Goal: Transaction & Acquisition: Book appointment/travel/reservation

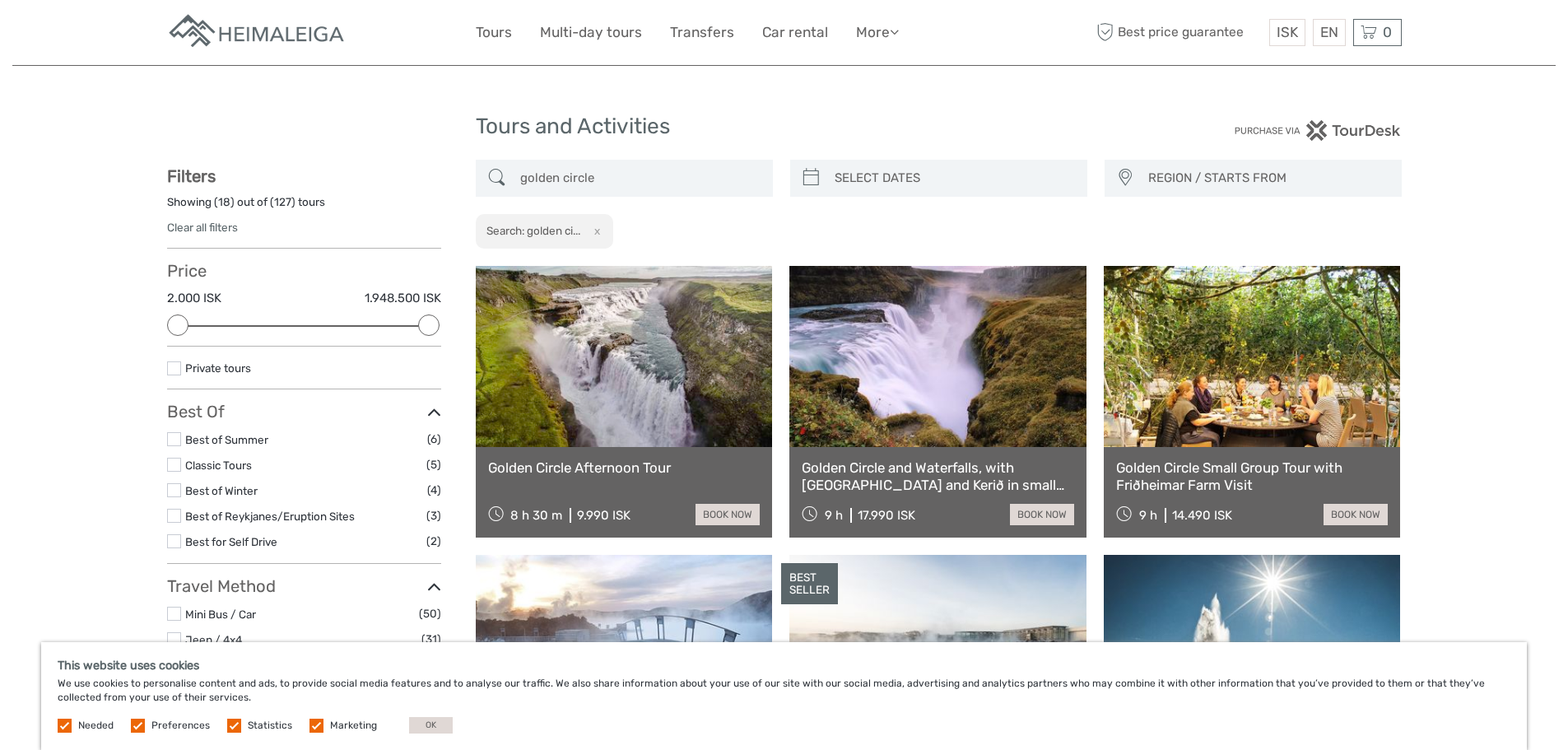
select select
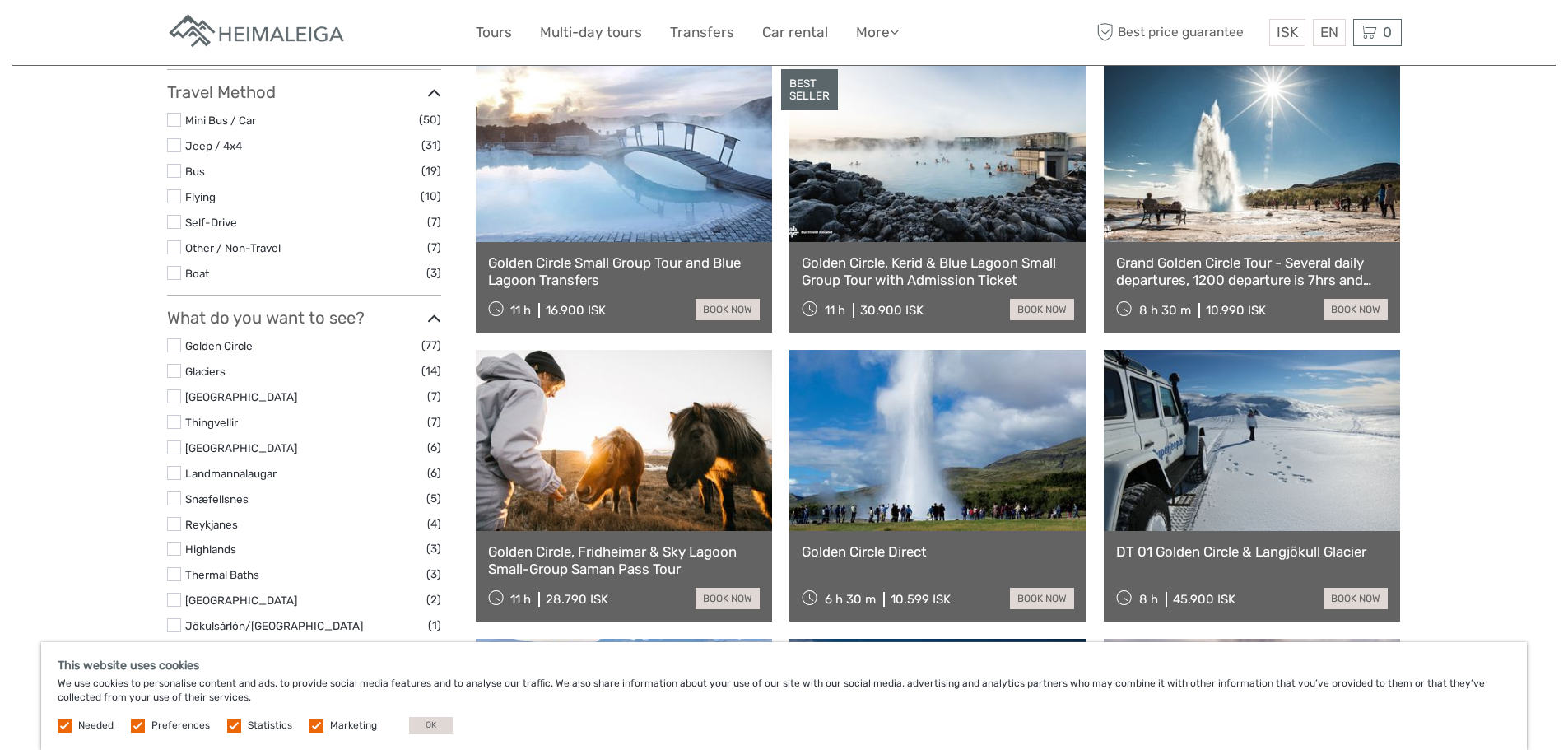
scroll to position [576, 0]
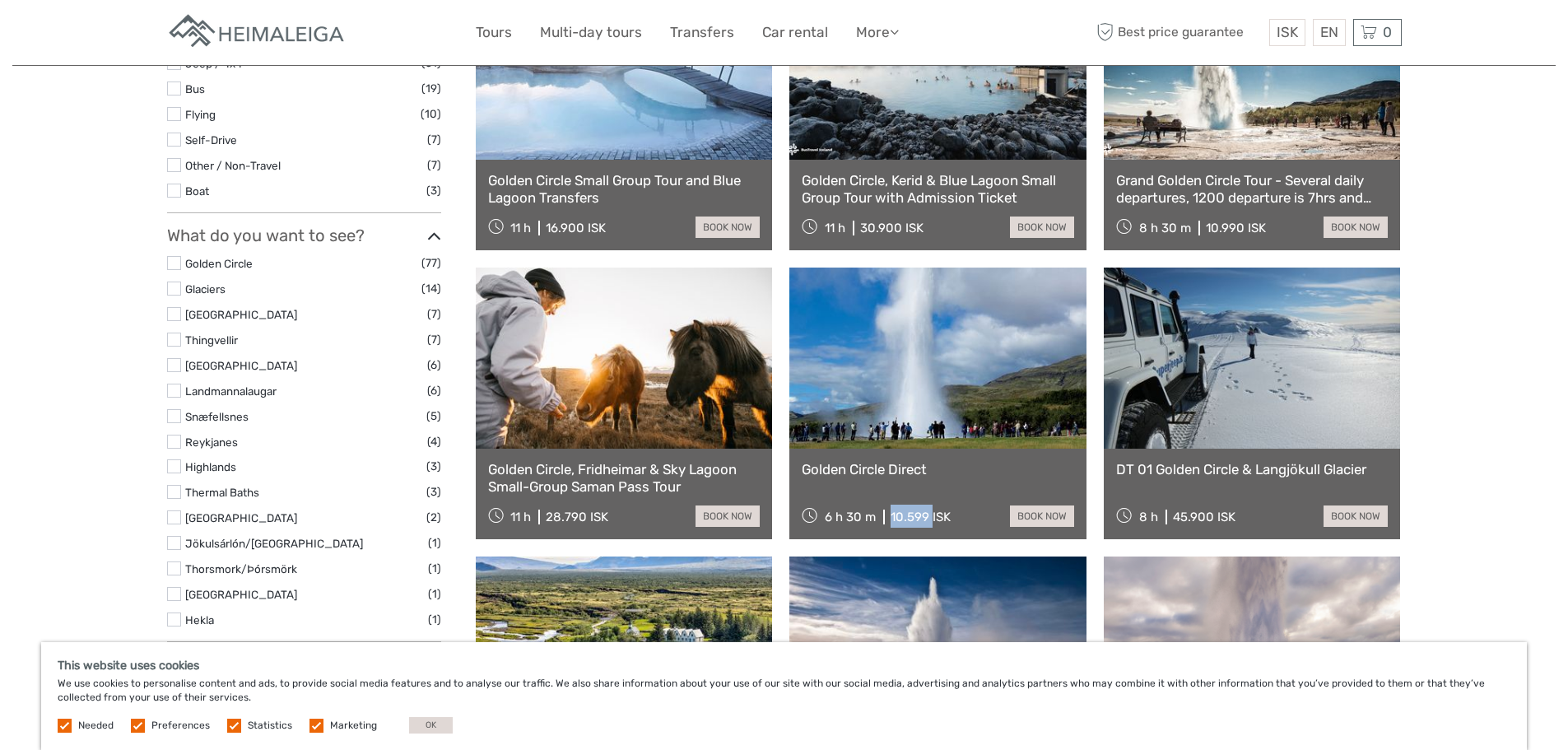
drag, startPoint x: 930, startPoint y: 515, endPoint x: 891, endPoint y: 513, distance: 39.1
click at [891, 513] on div "10.599 ISK" at bounding box center [921, 517] width 60 height 15
copy div "10.599"
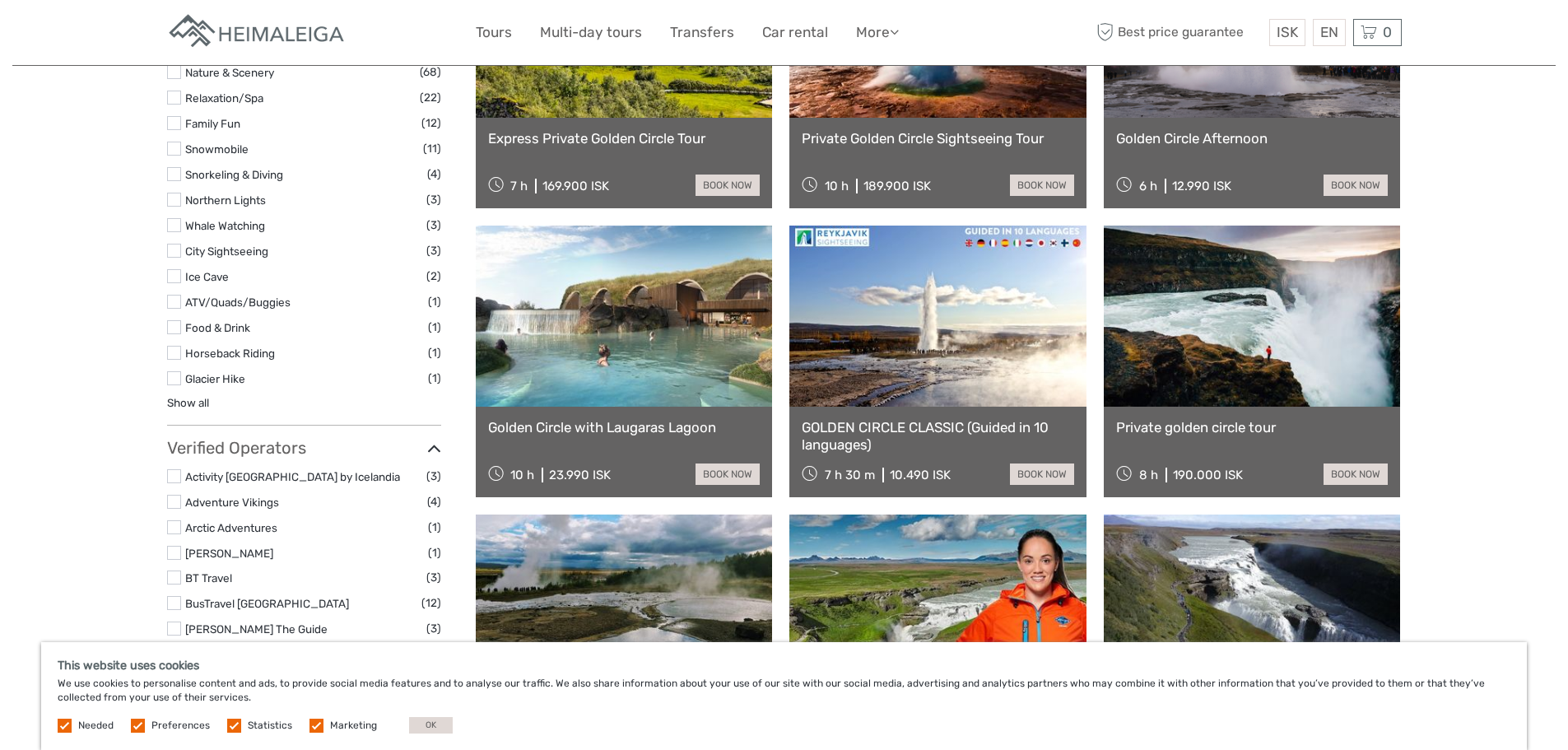
scroll to position [1234, 0]
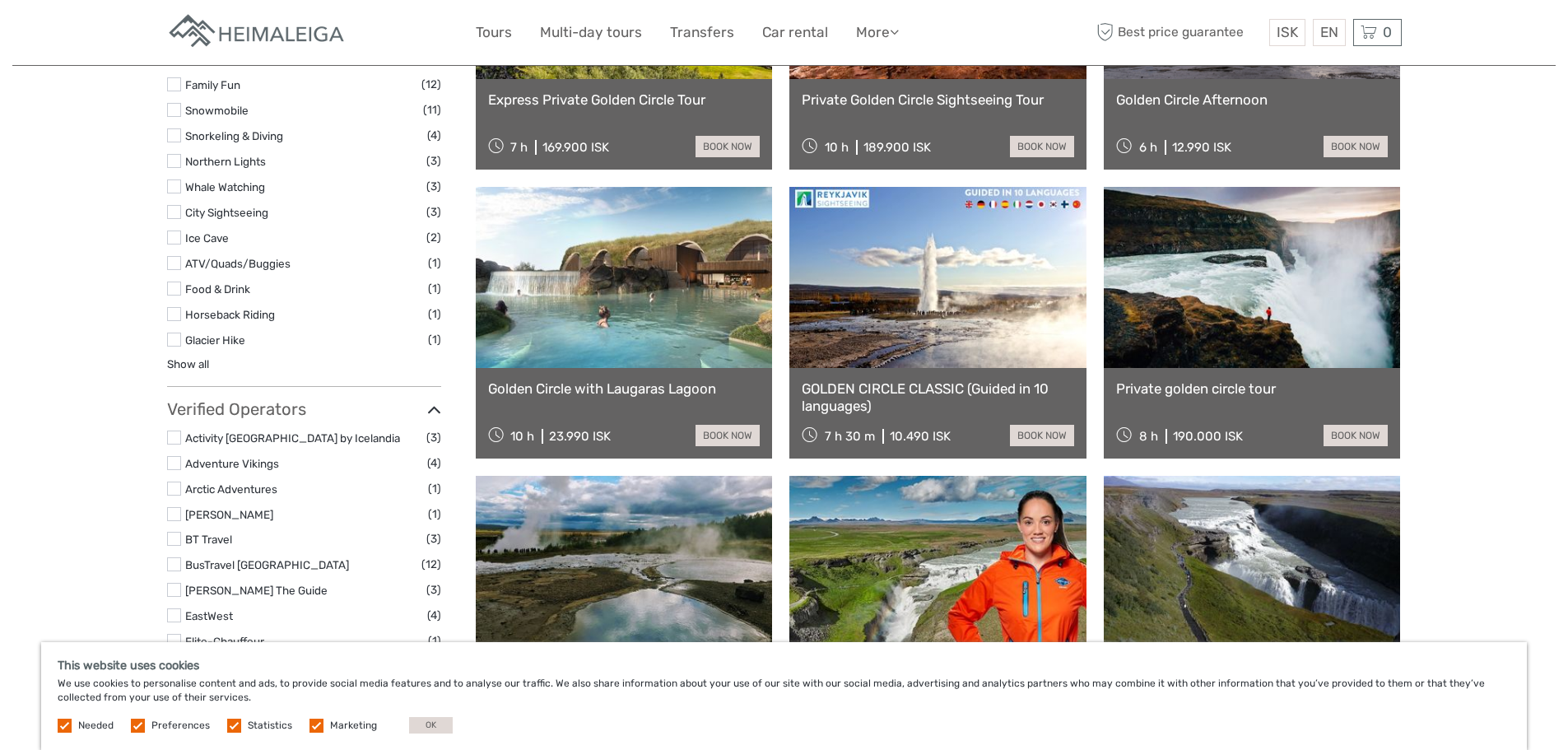
click at [924, 386] on link "GOLDEN CIRCLE CLASSIC (Guided in 10 languages)" at bounding box center [938, 396] width 272 height 34
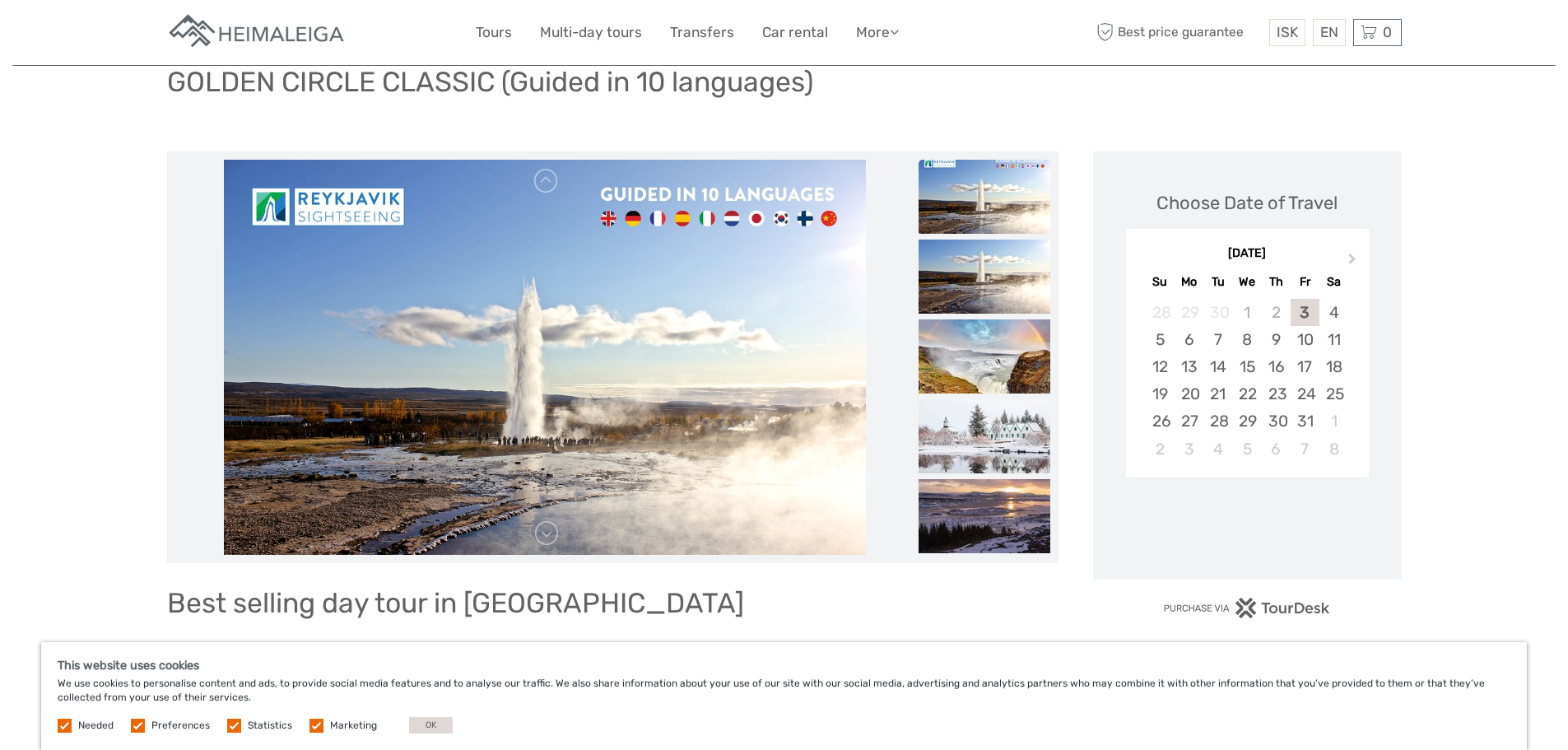
scroll to position [164, 0]
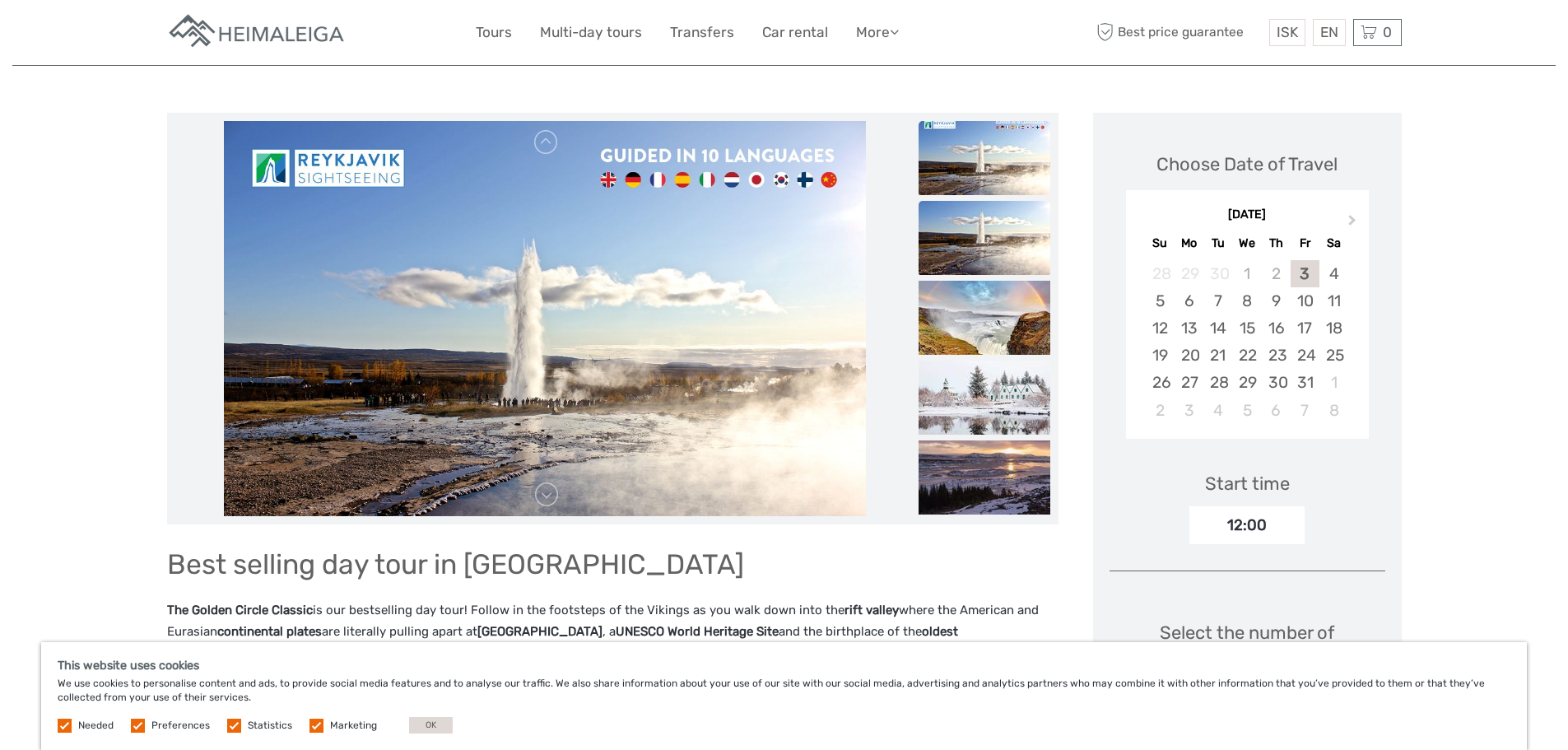
click at [1023, 239] on img at bounding box center [985, 238] width 132 height 74
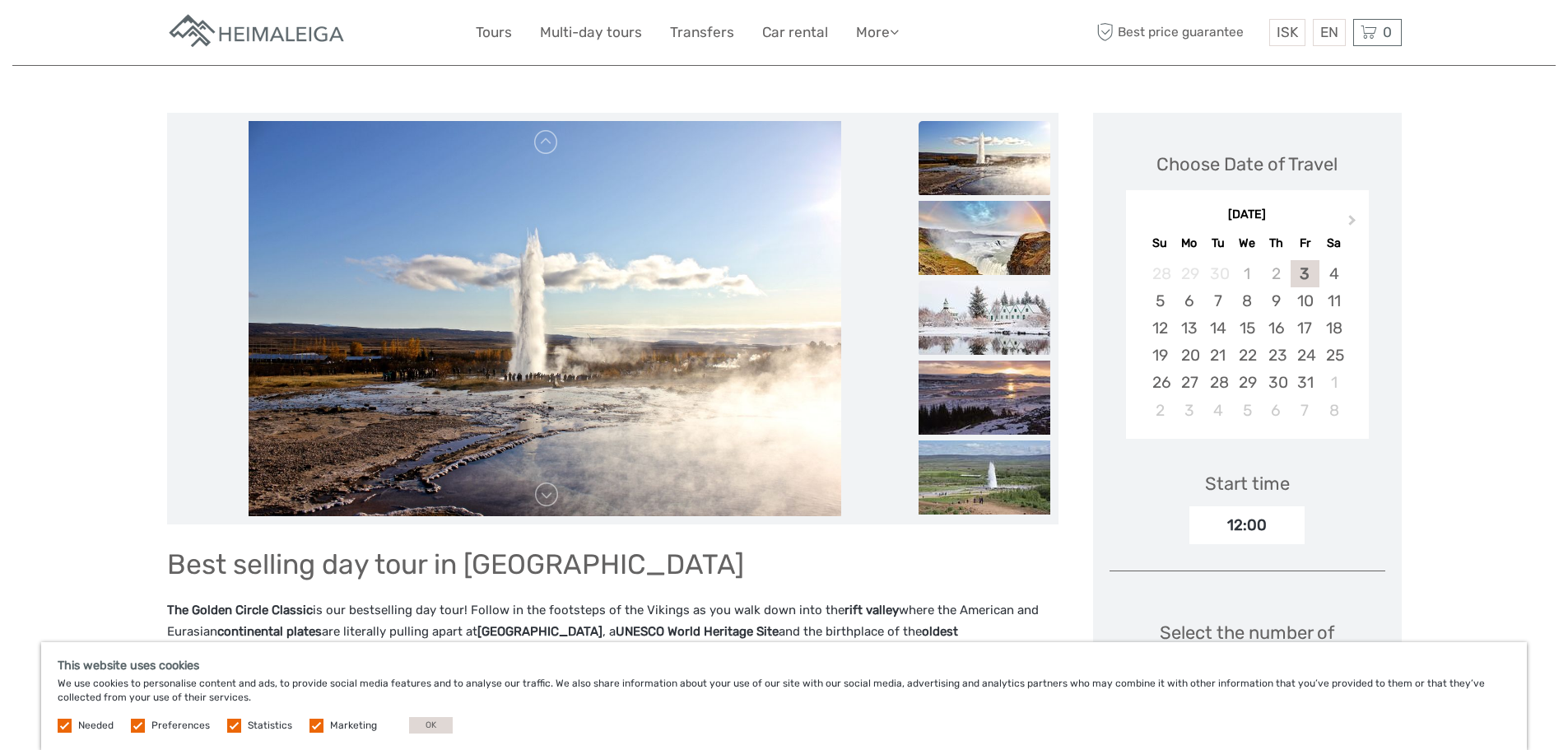
click at [1008, 318] on img at bounding box center [985, 317] width 132 height 74
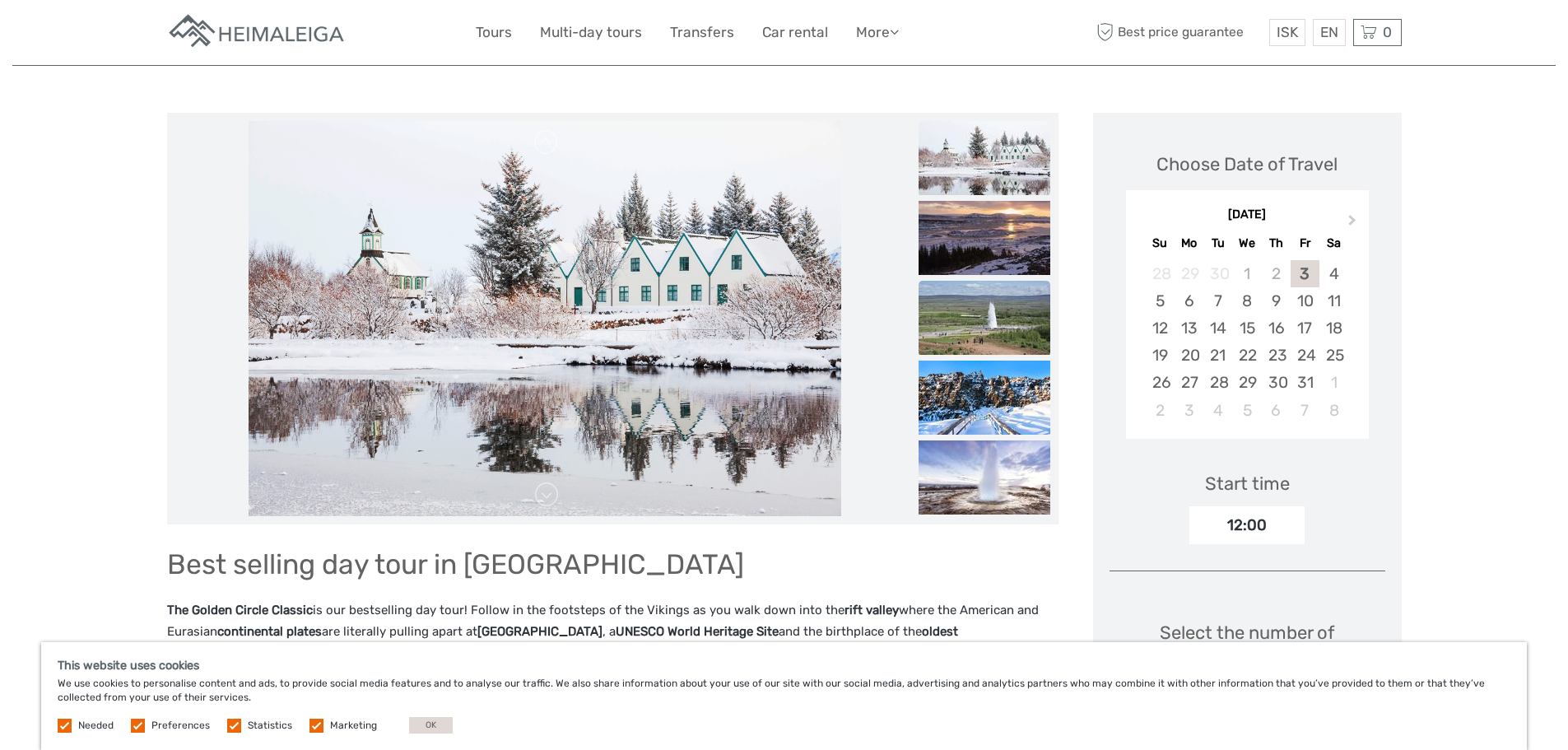
click at [1011, 333] on img at bounding box center [985, 317] width 132 height 74
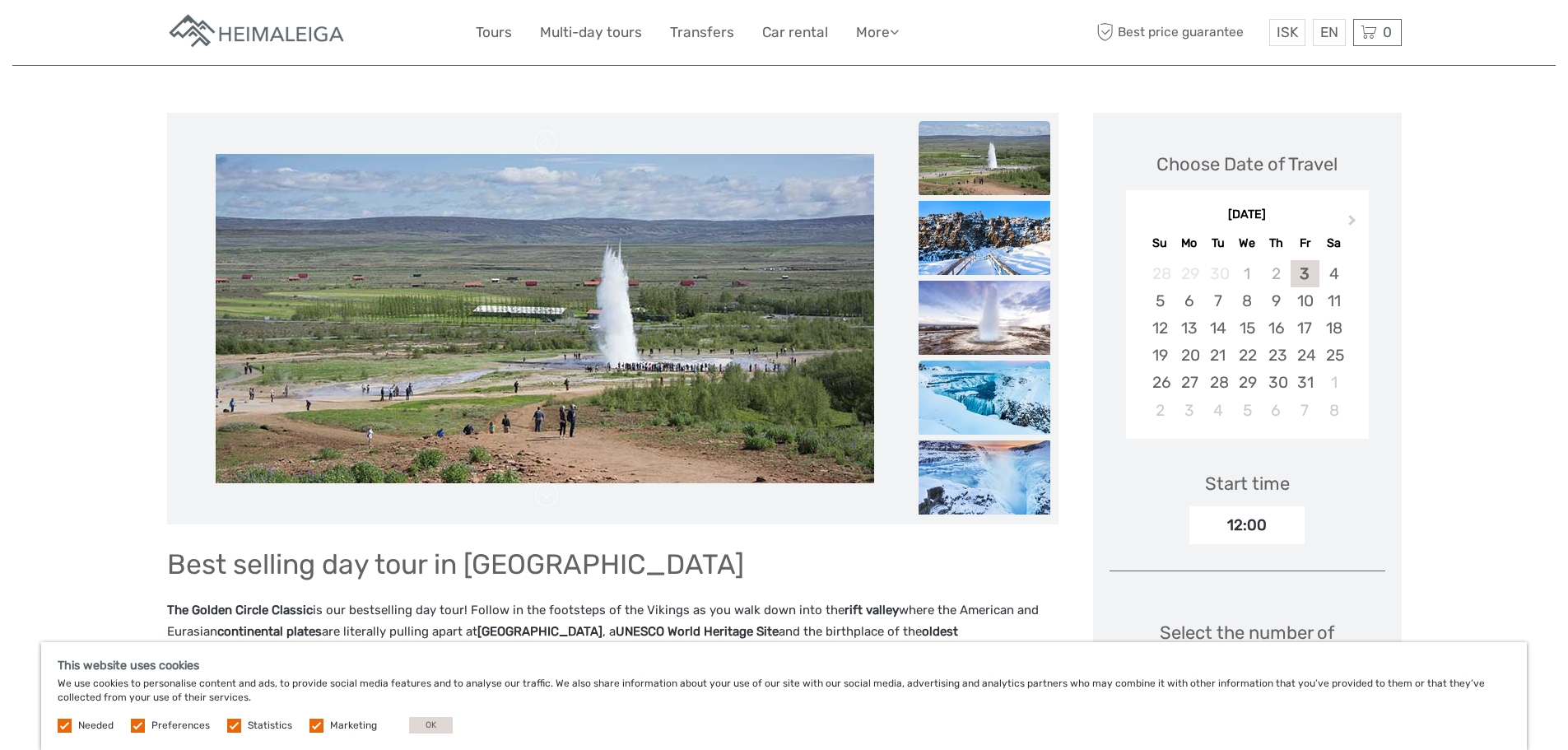
click at [1014, 367] on img at bounding box center [985, 397] width 132 height 74
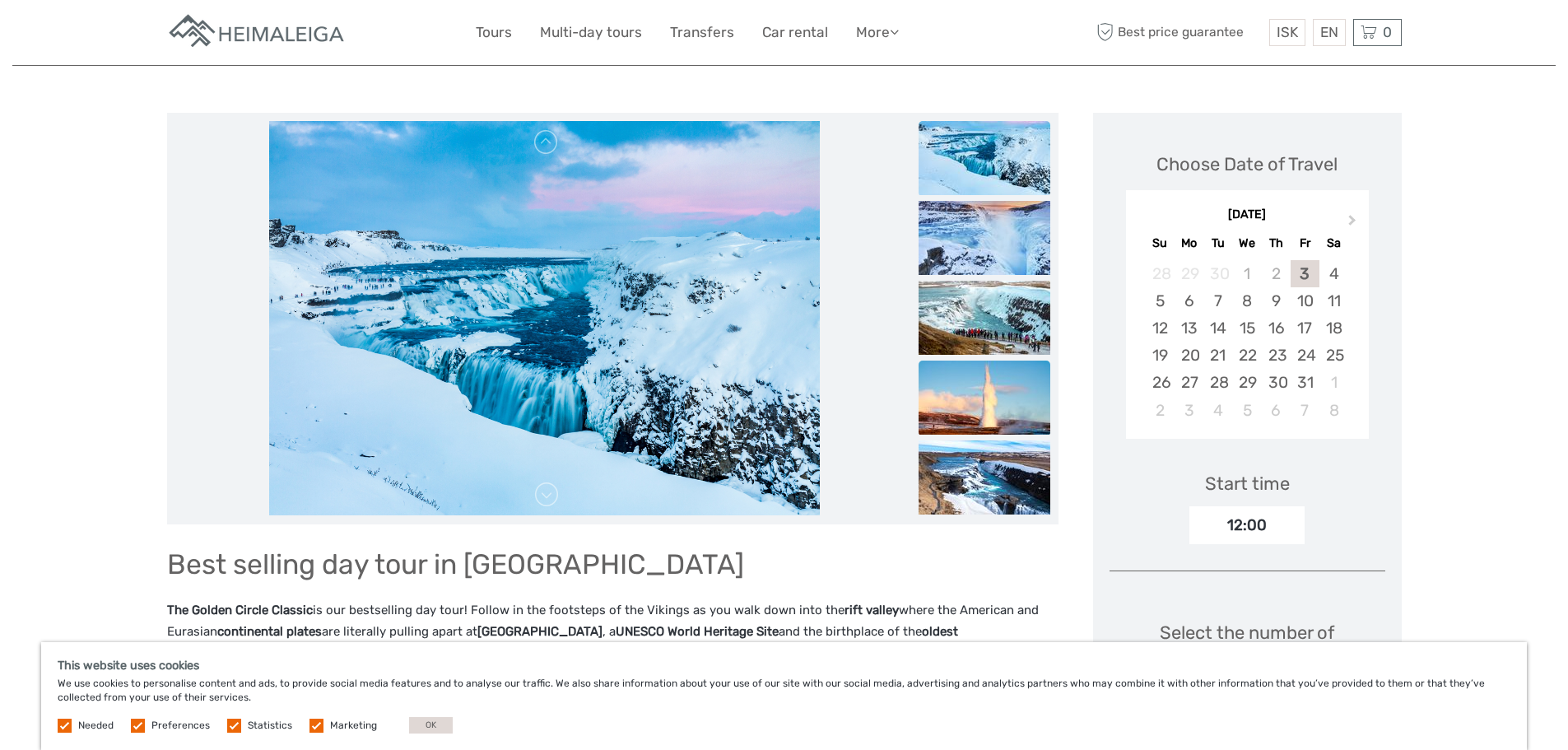
click at [1014, 413] on img at bounding box center [985, 397] width 132 height 74
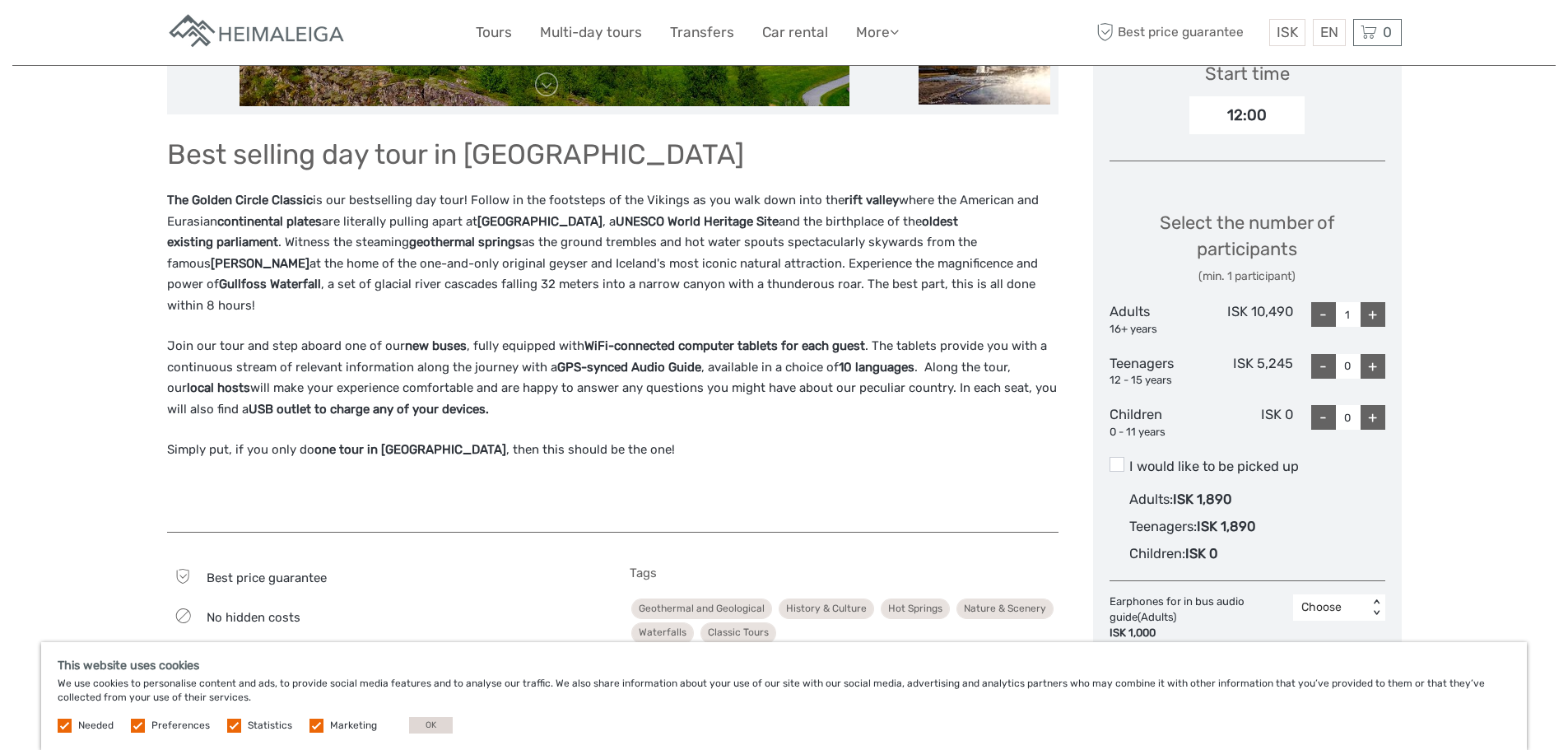
scroll to position [823, 0]
